Goal: Transaction & Acquisition: Purchase product/service

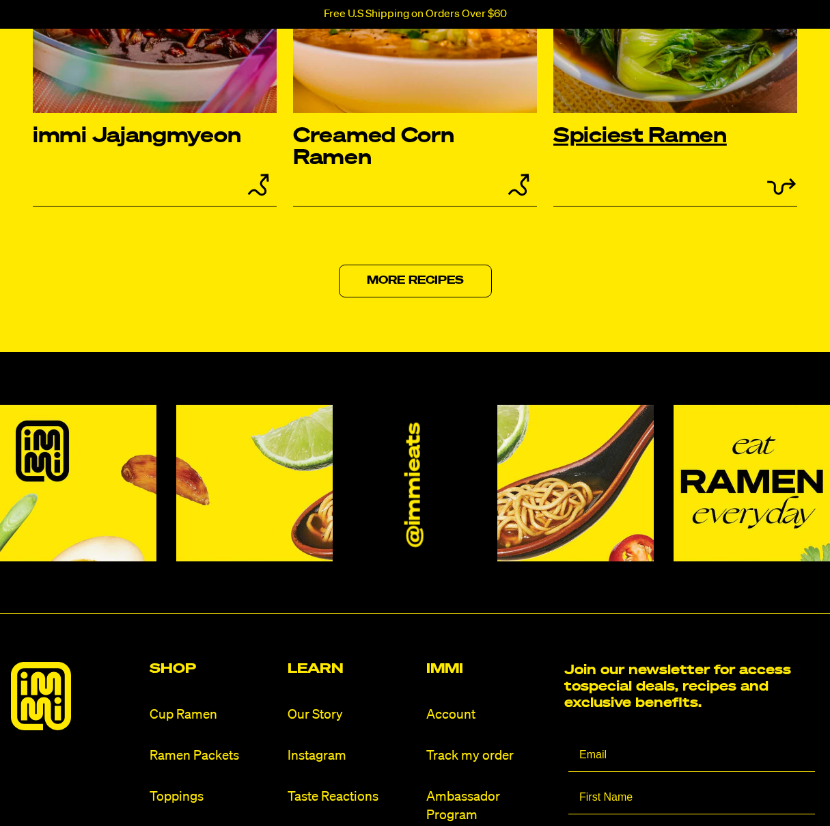
scroll to position [5906, 0]
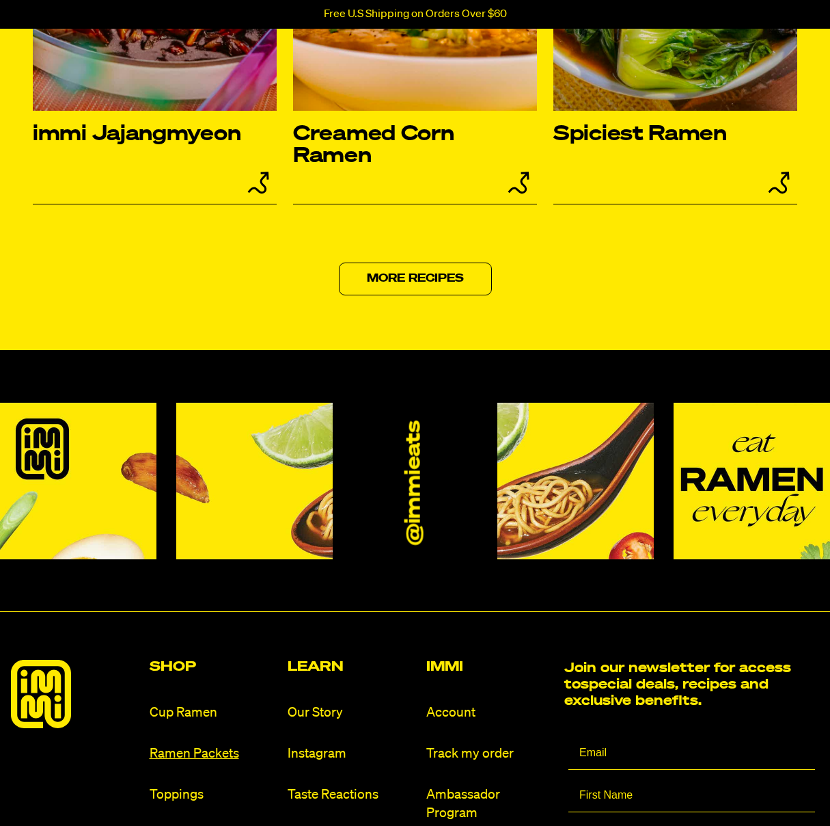
click at [236, 753] on link "Ramen Packets" at bounding box center [214, 753] width 128 height 18
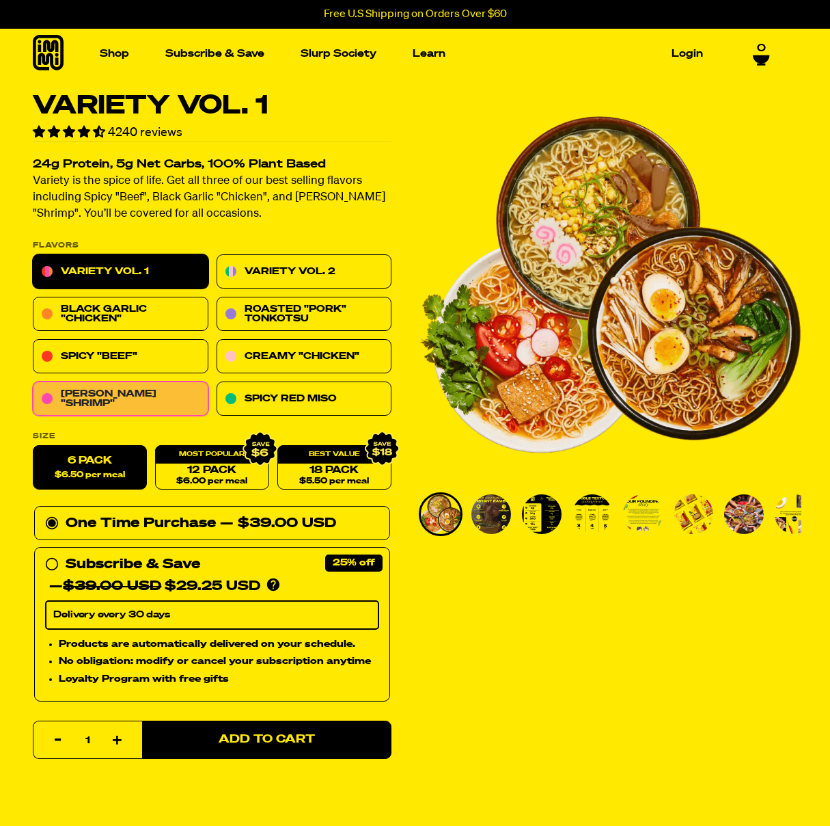
click at [148, 400] on link "[PERSON_NAME] "Shrimp"" at bounding box center [121, 399] width 176 height 34
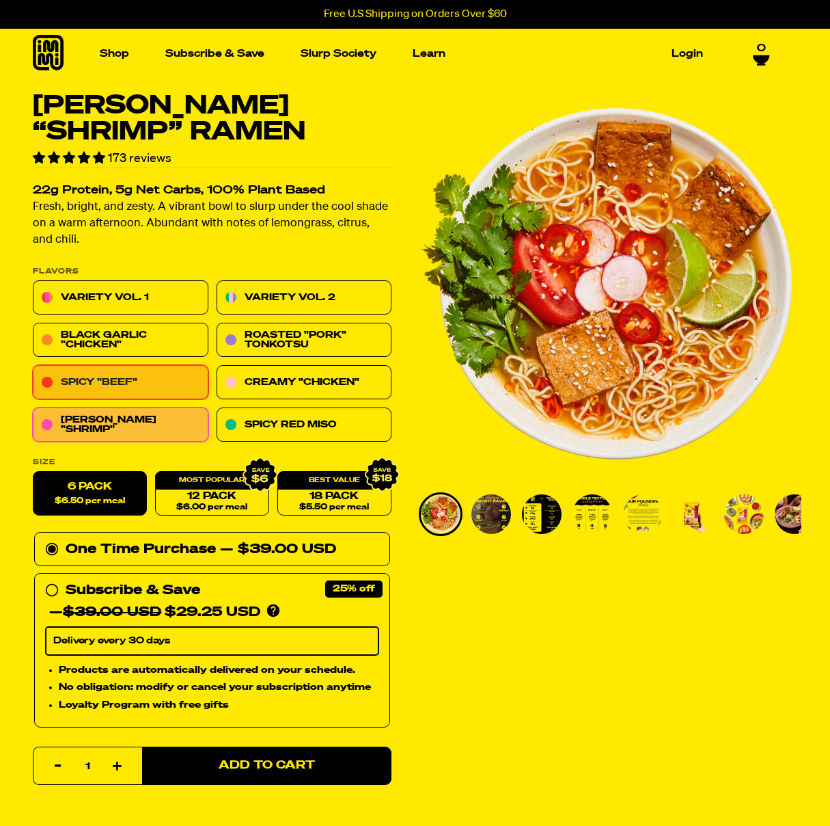
click at [79, 383] on link "Spicy "Beef"" at bounding box center [121, 383] width 176 height 34
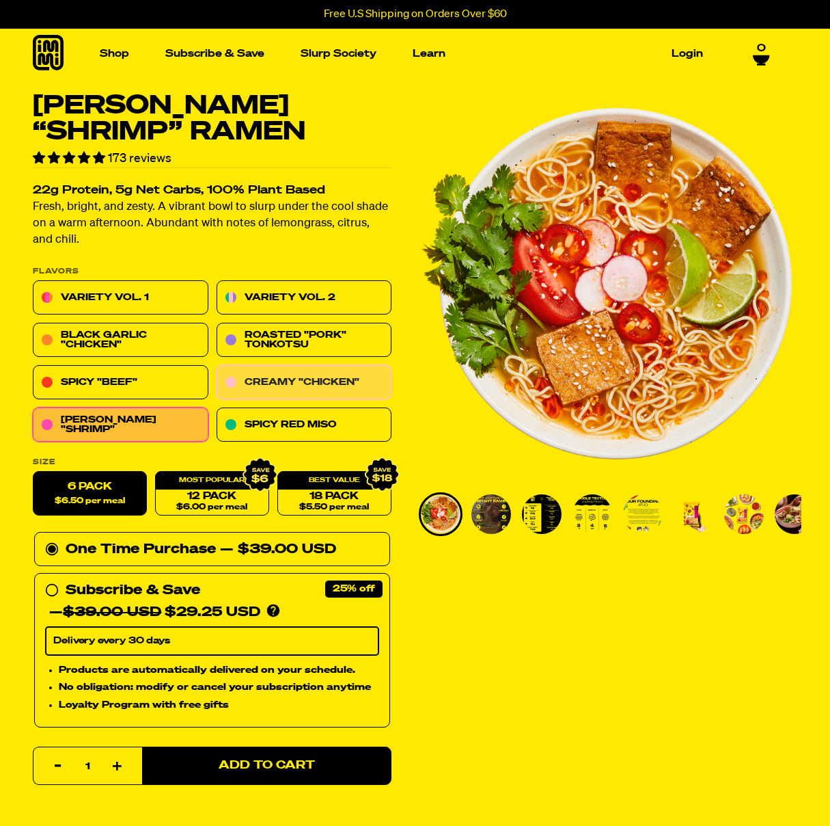
click at [337, 385] on link "Creamy "Chicken"" at bounding box center [305, 383] width 176 height 34
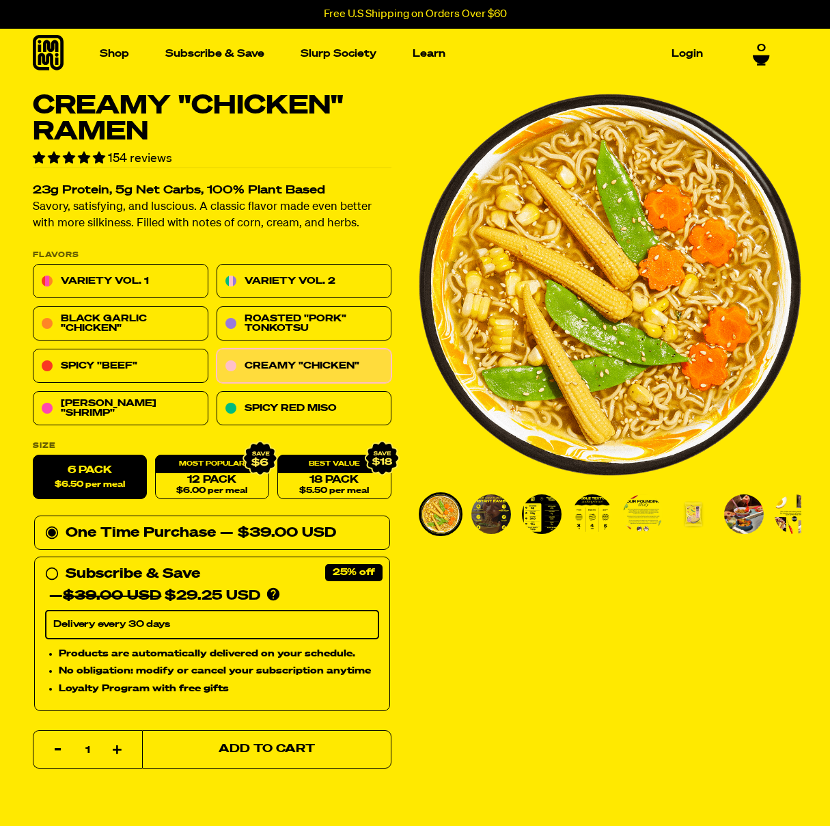
click at [271, 754] on span "Add to Cart" at bounding box center [267, 750] width 96 height 12
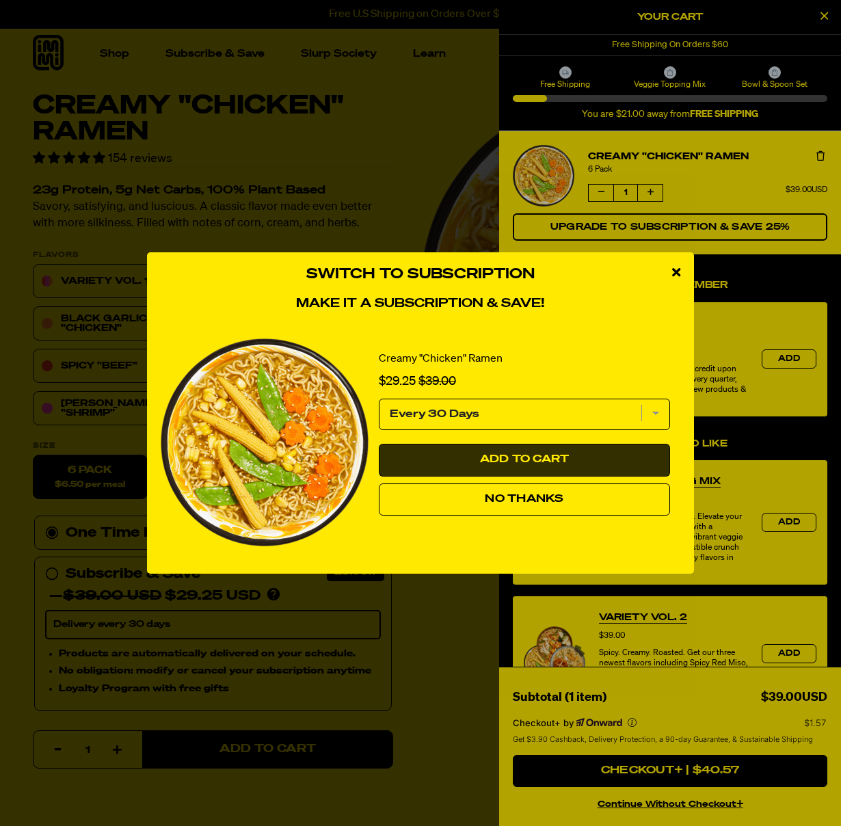
click at [547, 456] on span "Add to Cart" at bounding box center [525, 459] width 90 height 11
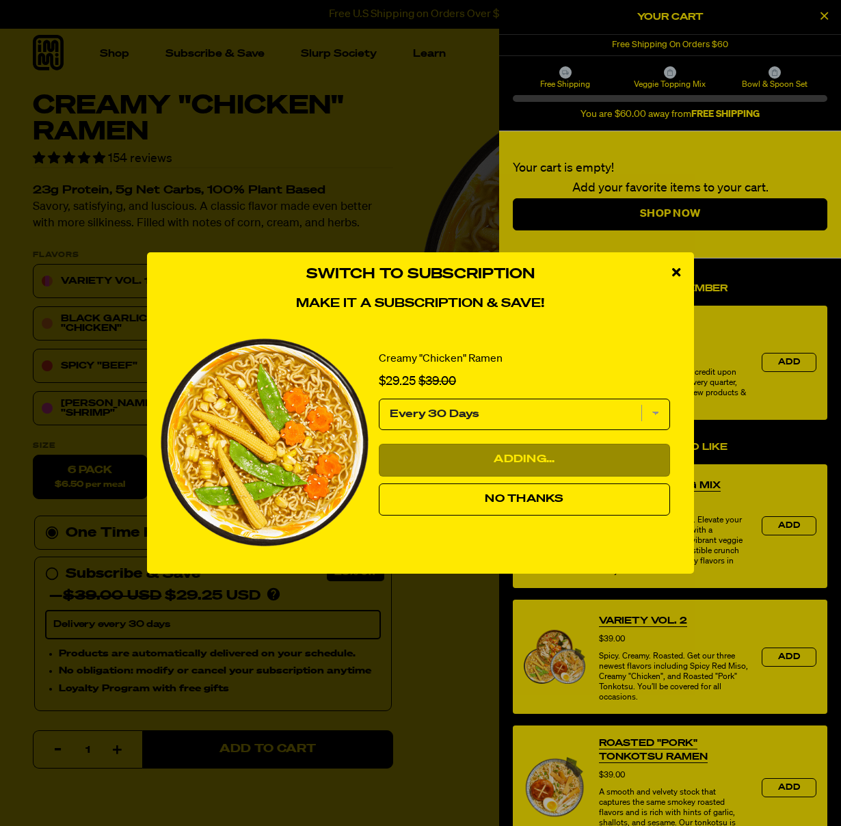
select select "Every 30 Days"
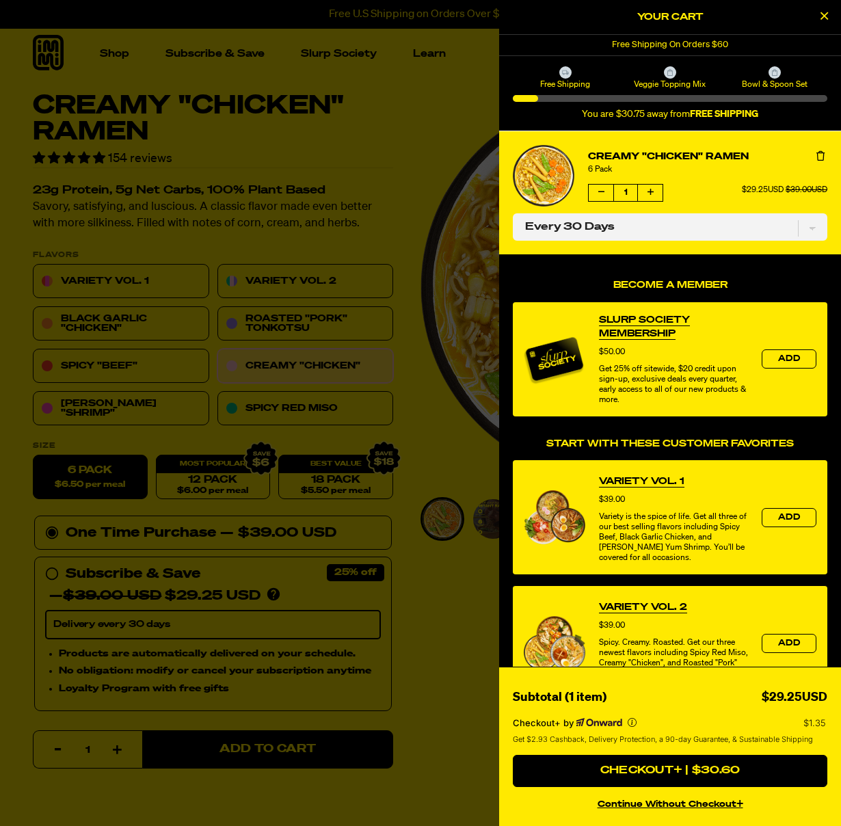
click at [421, 104] on div at bounding box center [420, 413] width 841 height 826
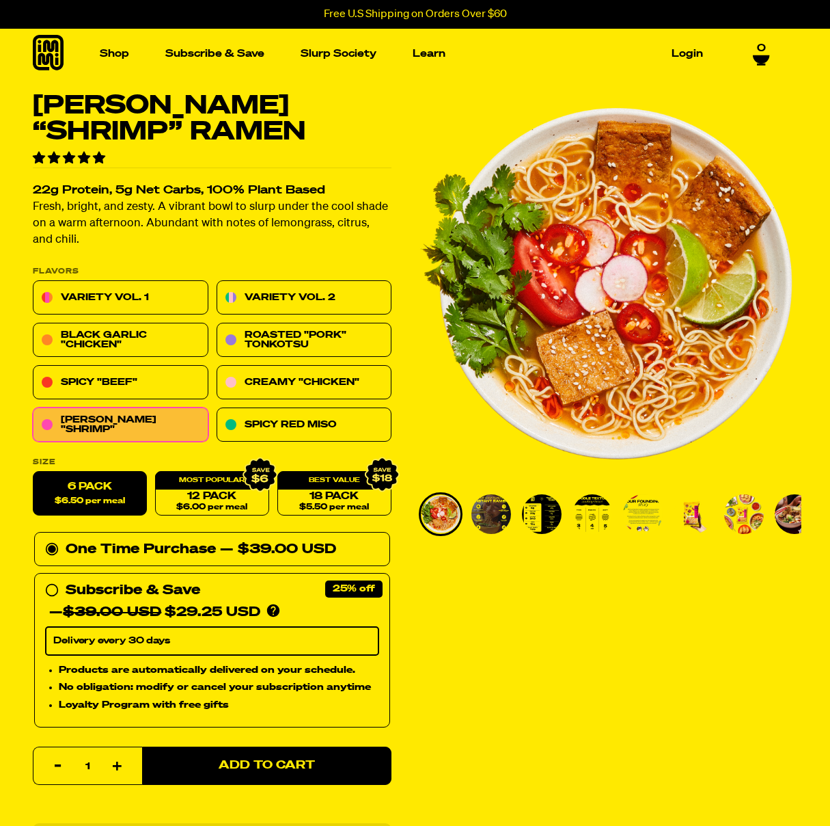
select select "Every 30 Days"
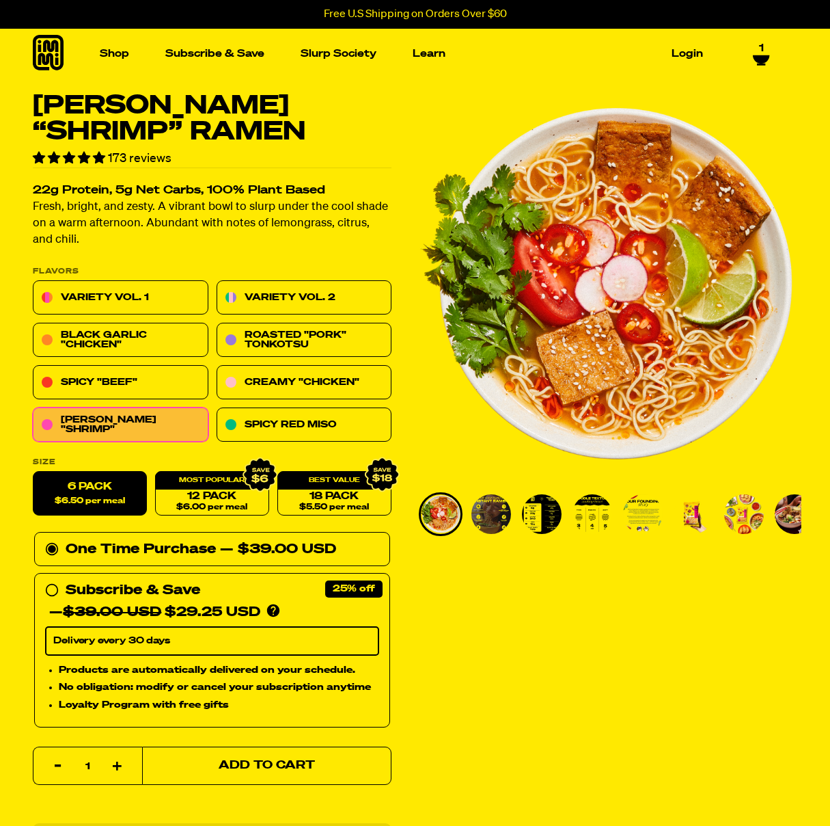
click at [303, 762] on button "Add to Cart" at bounding box center [266, 765] width 249 height 38
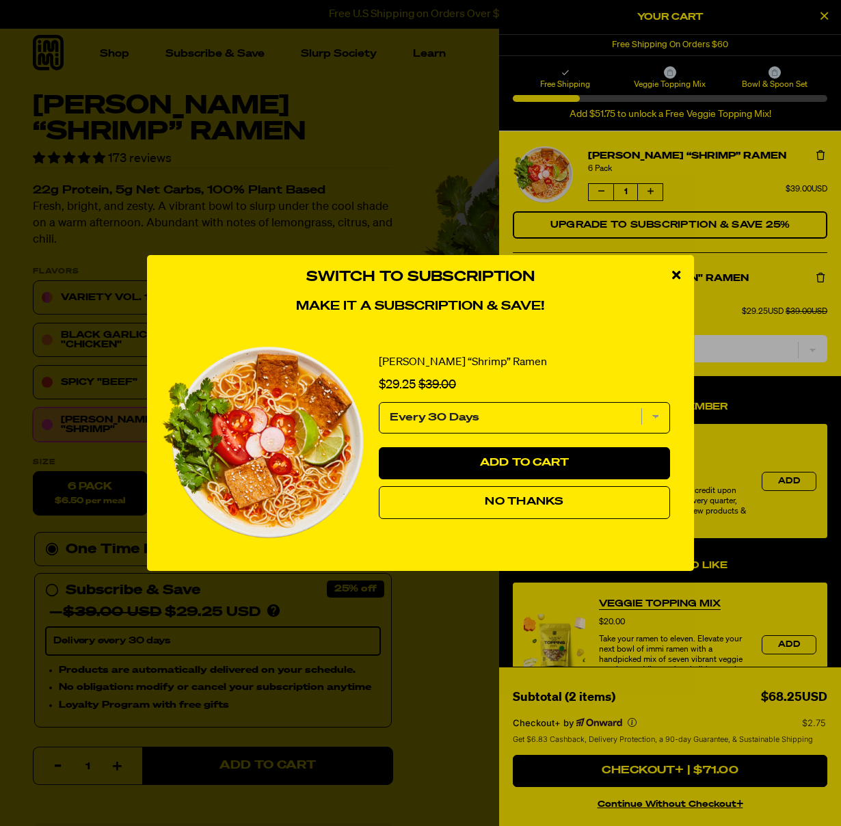
click at [563, 500] on span "No Thanks" at bounding box center [524, 501] width 79 height 11
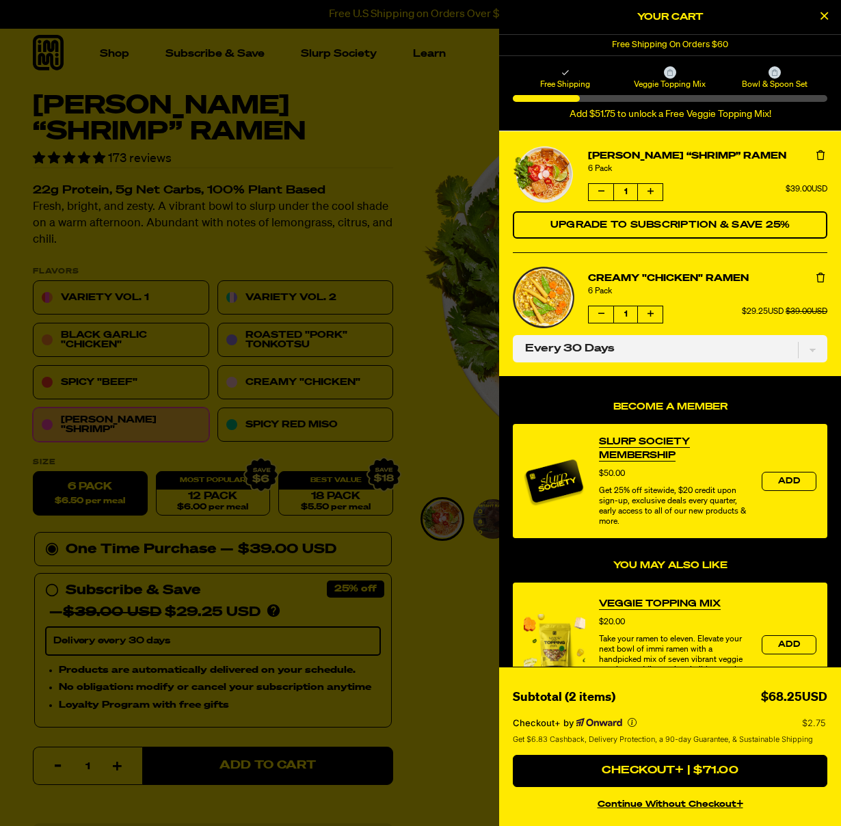
click at [765, 21] on h2 "Your Cart" at bounding box center [670, 17] width 314 height 21
click at [818, 15] on button "Close Cart" at bounding box center [823, 17] width 21 height 21
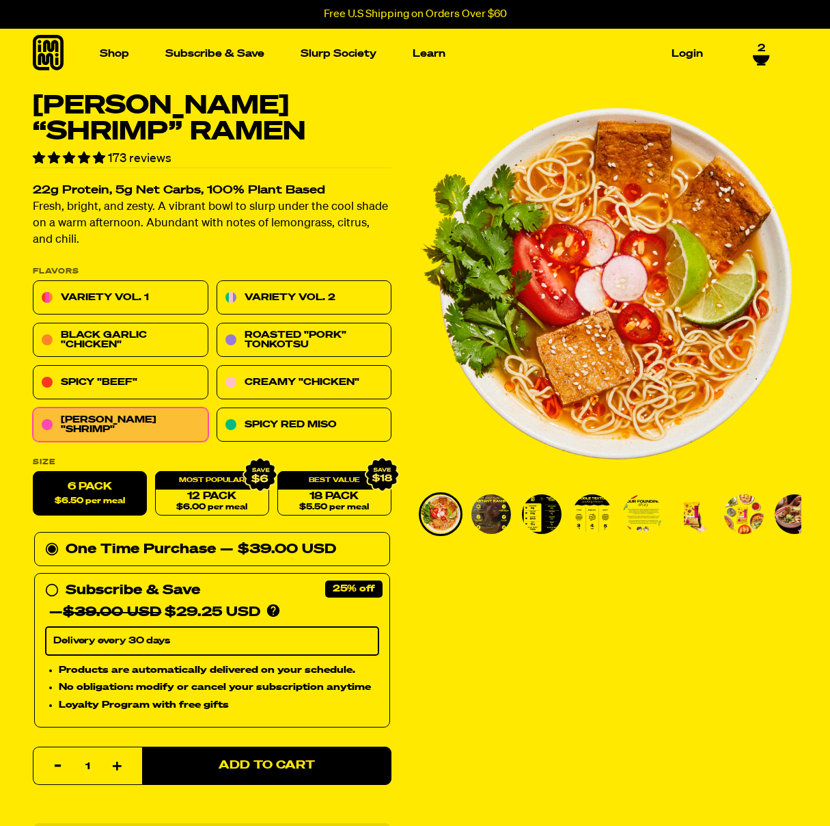
click at [761, 55] on icon at bounding box center [761, 59] width 16 height 8
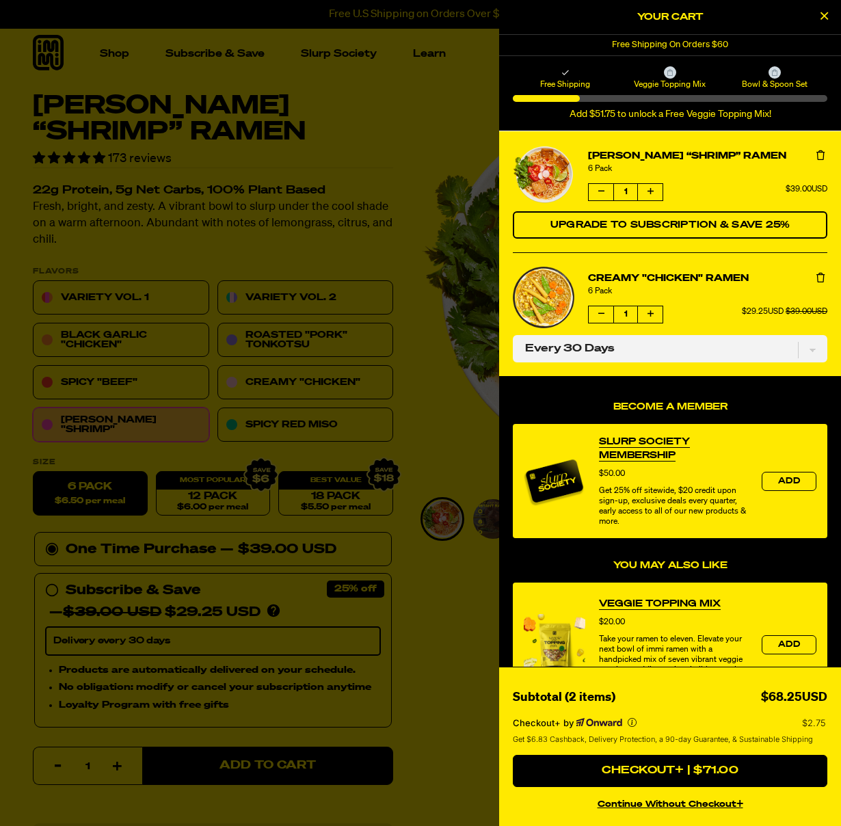
click at [816, 275] on icon "product" at bounding box center [820, 278] width 8 height 10
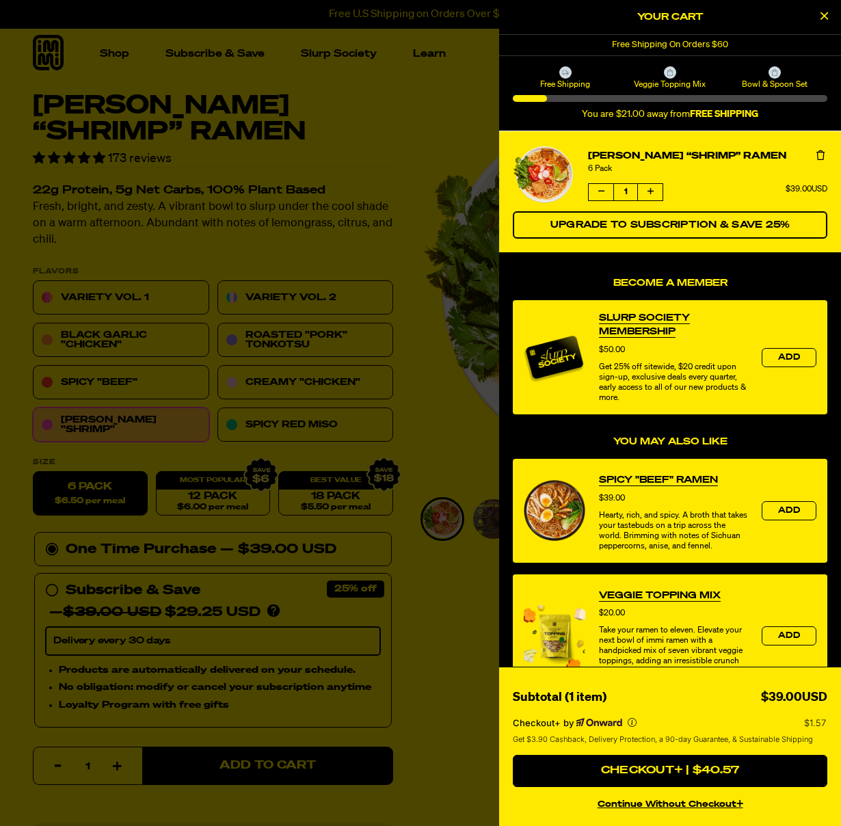
click at [821, 15] on icon "Close Cart" at bounding box center [824, 16] width 8 height 12
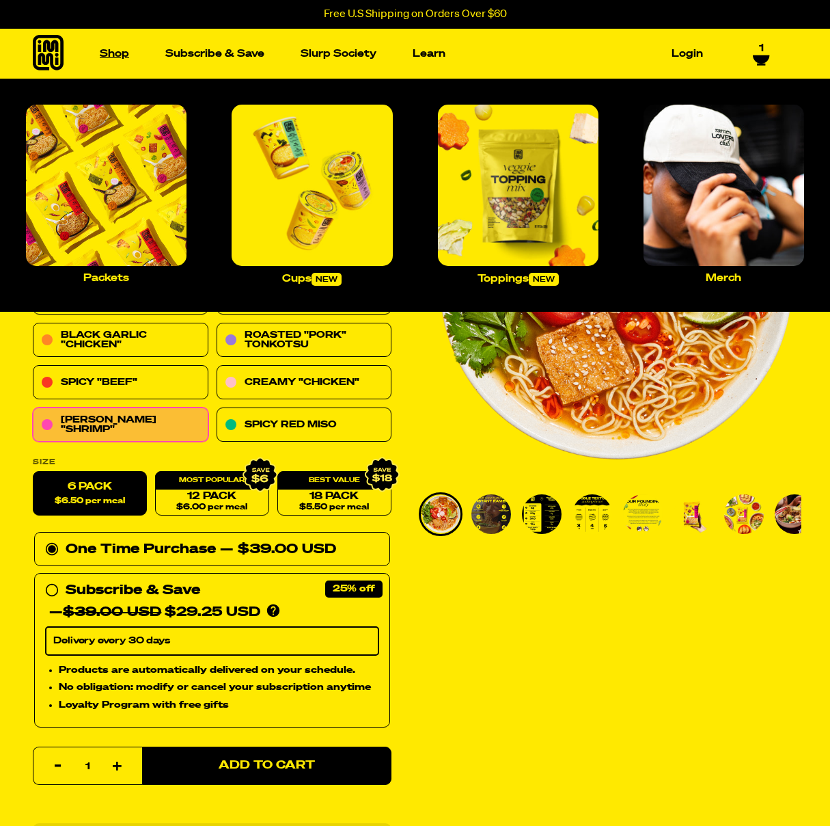
click at [120, 51] on link "Shop" at bounding box center [114, 53] width 40 height 21
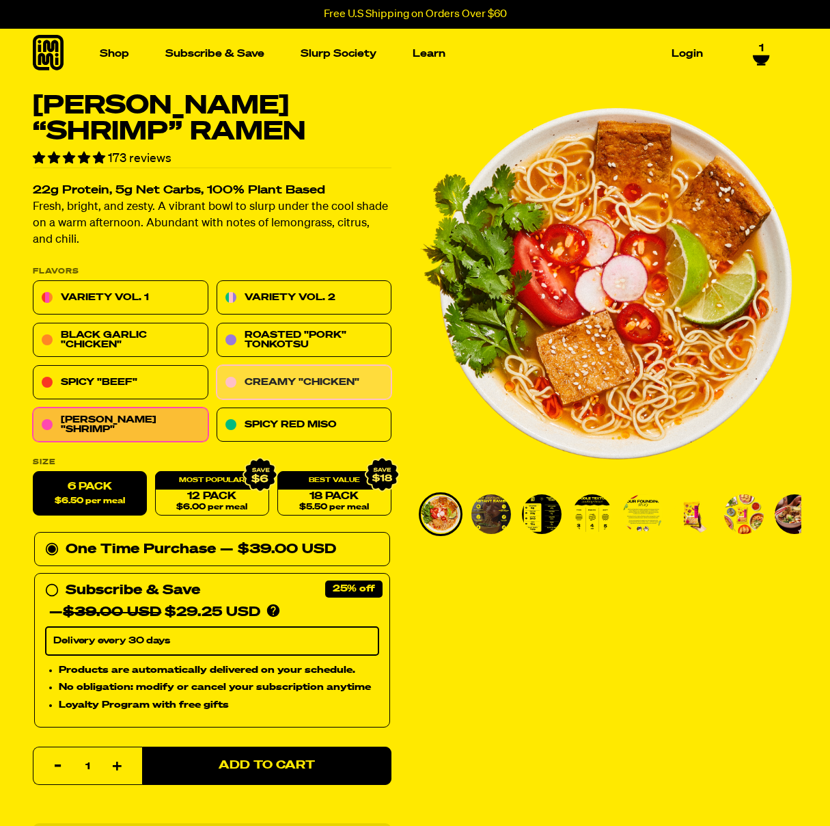
click at [292, 387] on link "Creamy "Chicken"" at bounding box center [305, 383] width 176 height 34
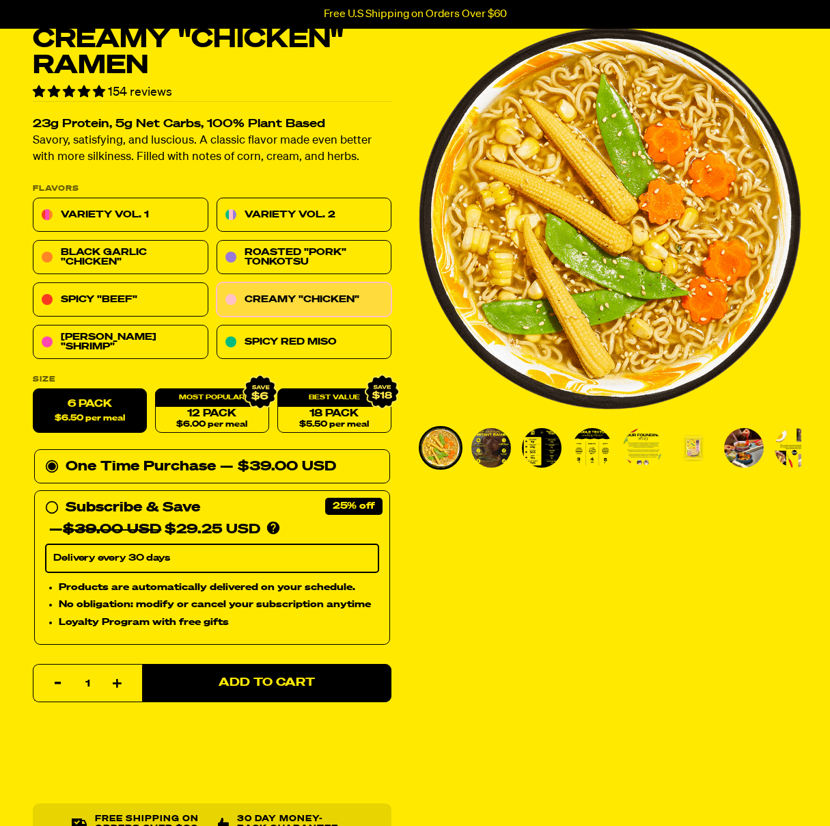
scroll to position [67, 0]
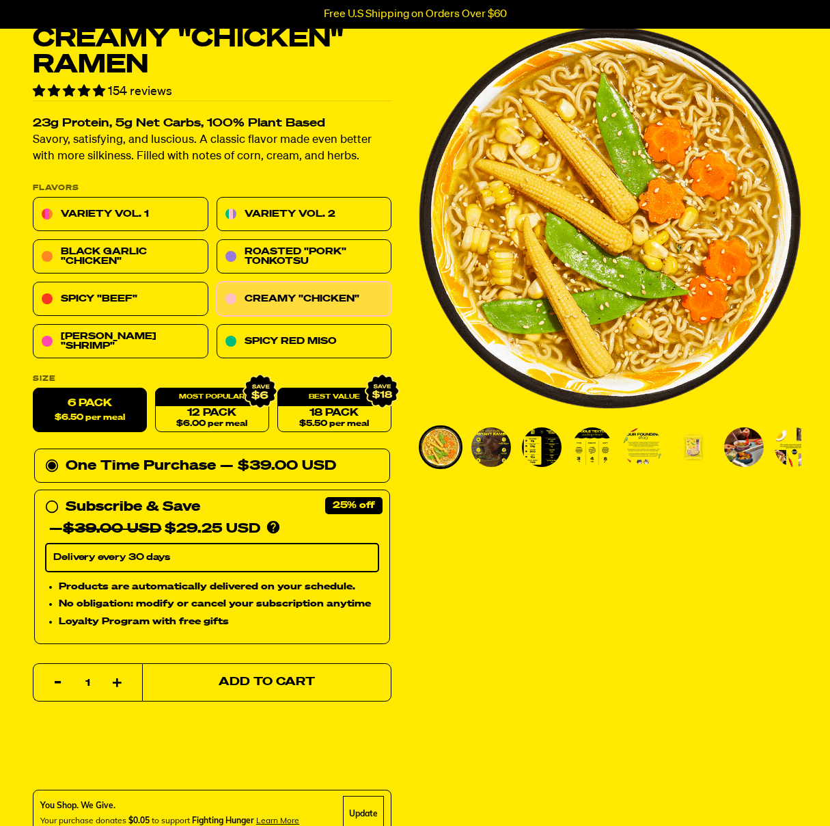
click at [267, 683] on span "Add to Cart" at bounding box center [267, 683] width 96 height 12
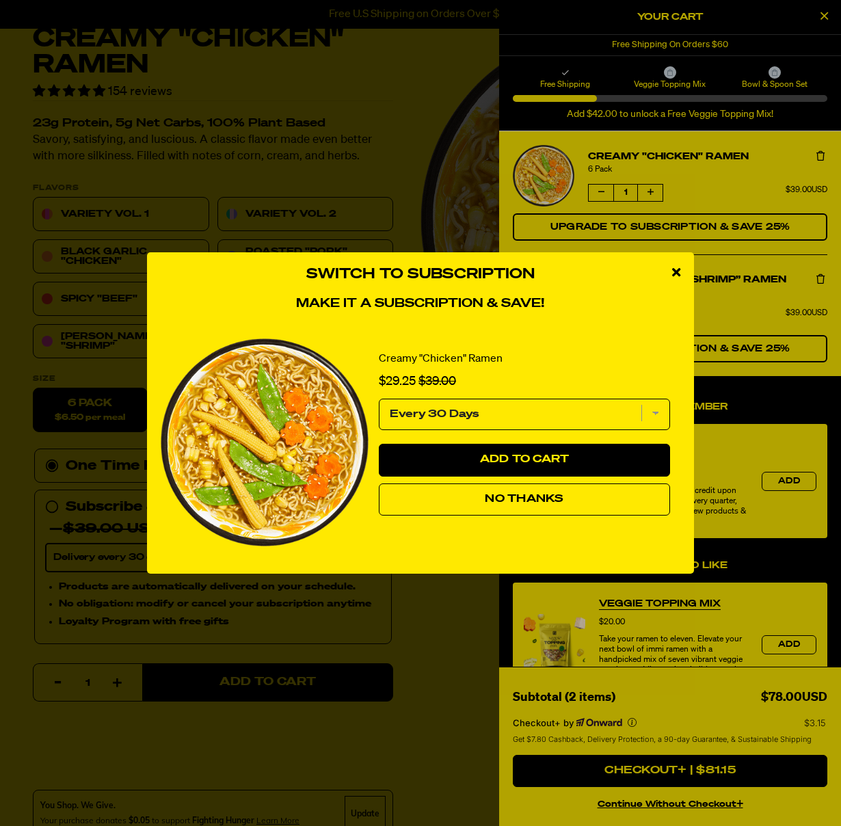
click at [522, 497] on span "No Thanks" at bounding box center [524, 498] width 79 height 11
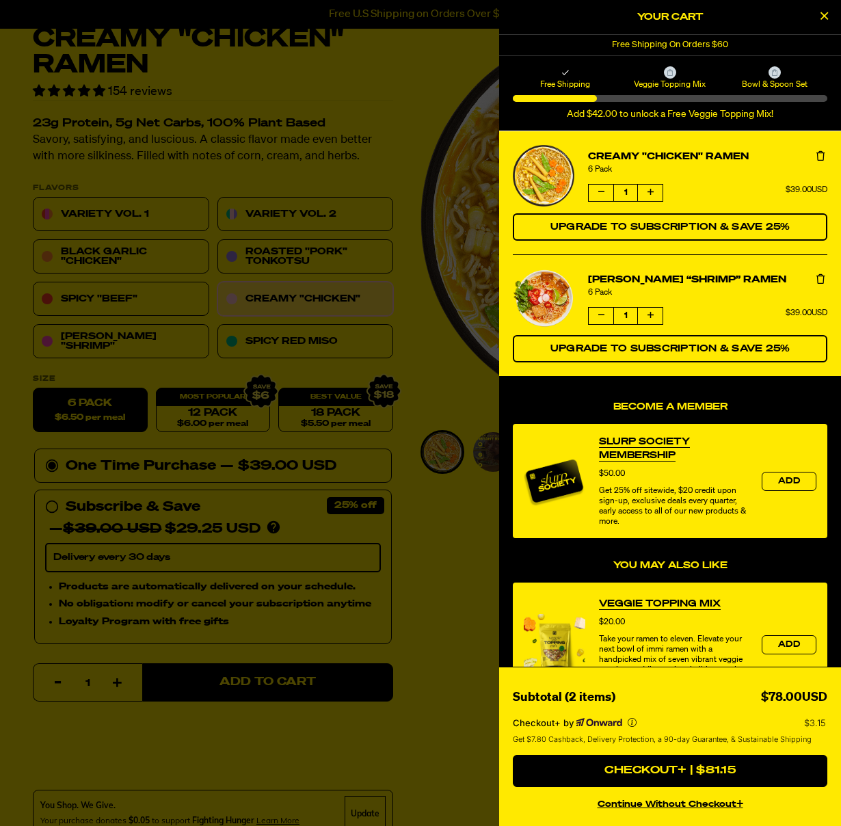
click at [662, 605] on link "Veggie Topping Mix" at bounding box center [660, 604] width 122 height 14
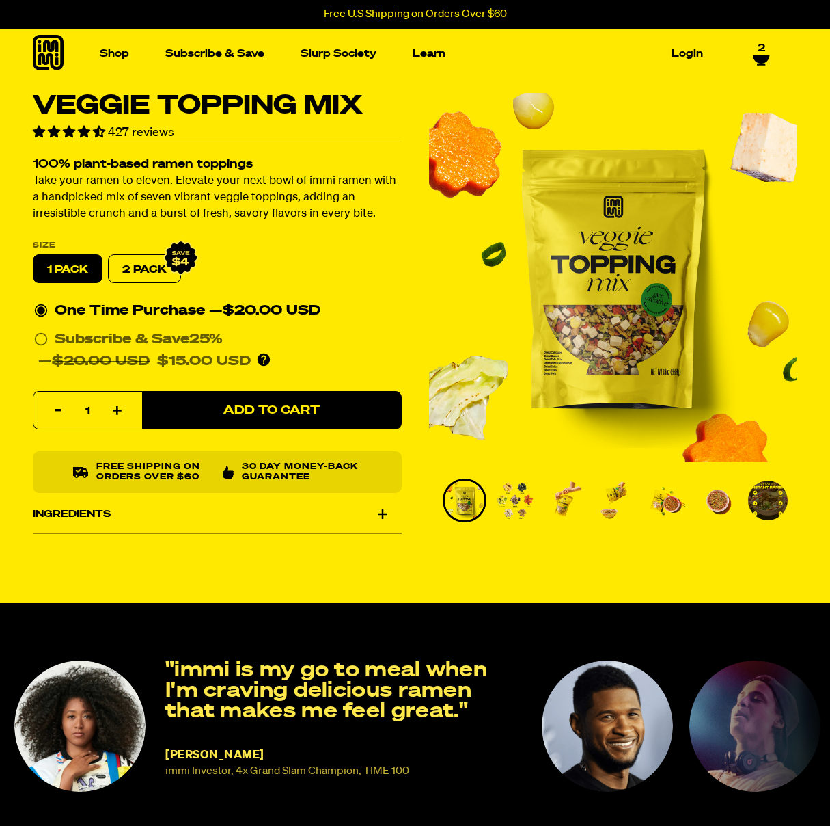
click at [763, 57] on icon at bounding box center [761, 59] width 16 height 8
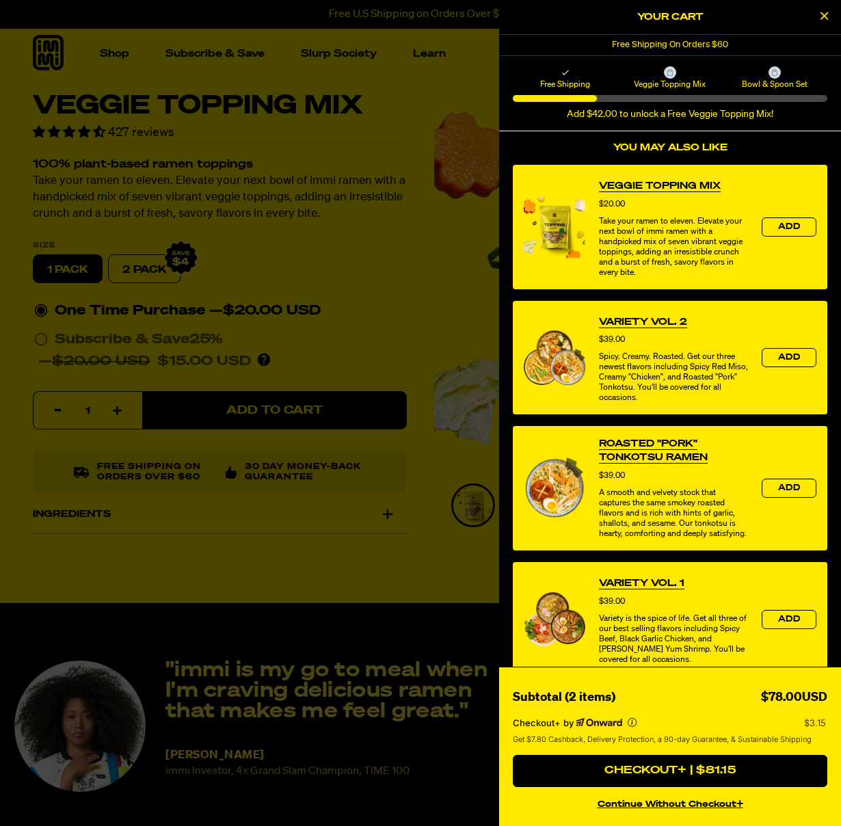
scroll to position [475, 0]
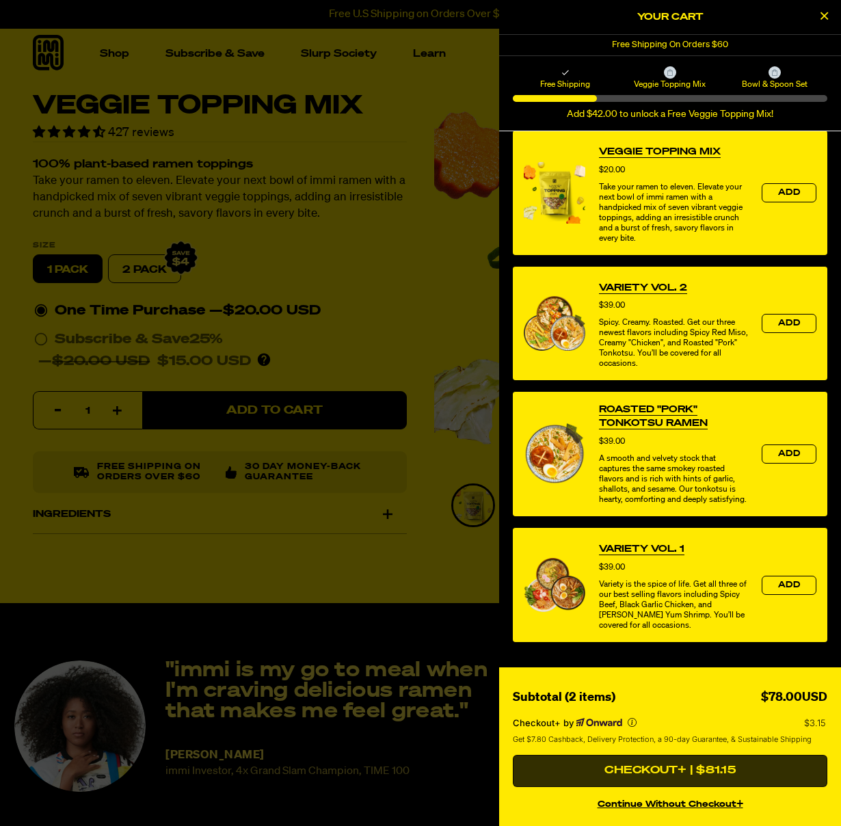
click at [711, 772] on button "Checkout+ | $81.15" at bounding box center [670, 770] width 314 height 33
